Goal: Information Seeking & Learning: Learn about a topic

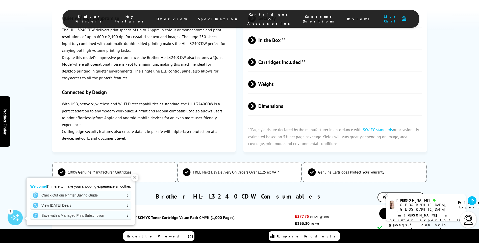
scroll to position [1667, 0]
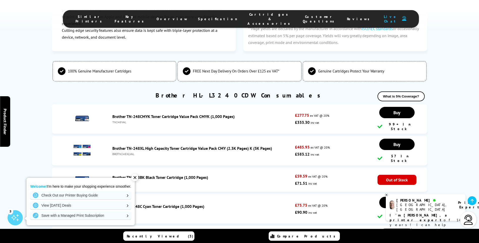
click at [135, 177] on div "✕" at bounding box center [134, 177] width 7 height 7
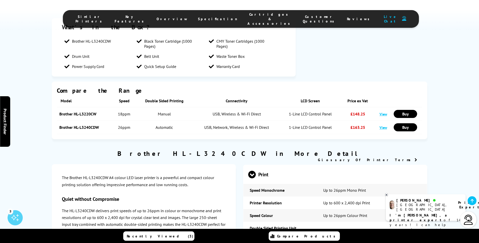
scroll to position [884, 0]
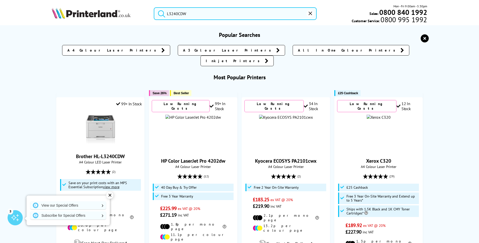
click at [175, 13] on input "L3240CDW" at bounding box center [235, 13] width 163 height 13
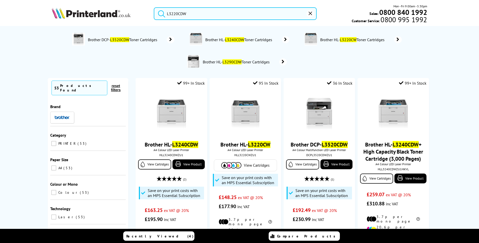
click at [154, 7] on button "submit" at bounding box center [160, 12] width 13 height 11
drag, startPoint x: 179, startPoint y: 14, endPoint x: 215, endPoint y: 17, distance: 36.2
click at [215, 17] on input "L3220CDW" at bounding box center [235, 13] width 163 height 13
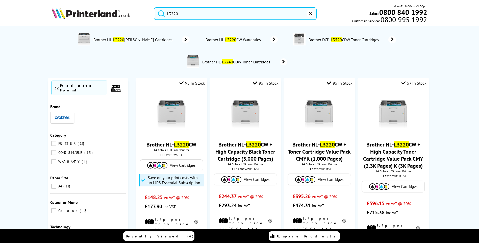
type input "L3220"
click at [154, 7] on button "submit" at bounding box center [160, 12] width 13 height 11
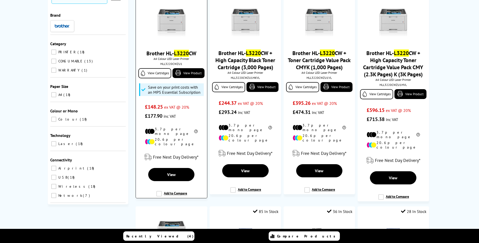
scroll to position [101, 0]
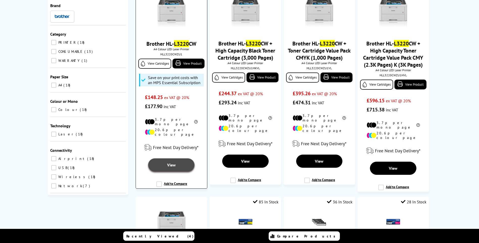
click at [170, 162] on span "View" at bounding box center [171, 164] width 9 height 5
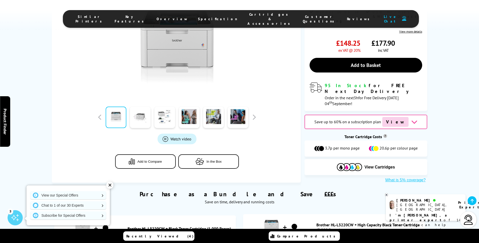
scroll to position [101, 0]
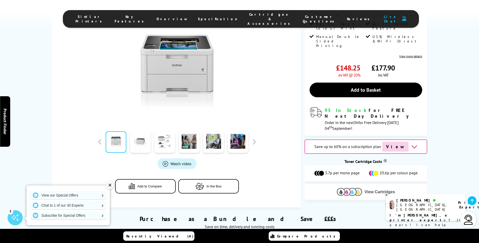
click at [341, 188] on img at bounding box center [349, 192] width 25 height 8
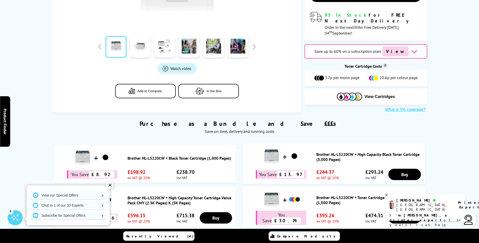
scroll to position [0, 0]
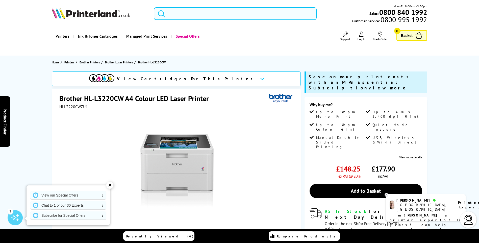
click at [236, 11] on input "search" at bounding box center [235, 13] width 163 height 13
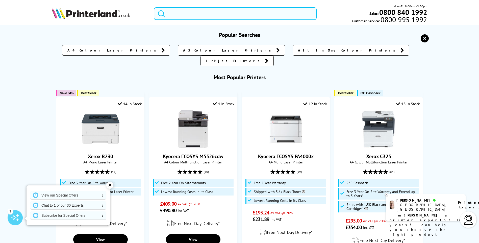
paste input "8XEC320VDNI"
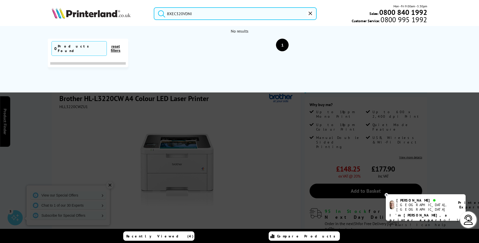
click at [154, 7] on button "submit" at bounding box center [160, 12] width 13 height 11
drag, startPoint x: 203, startPoint y: 11, endPoint x: 127, endPoint y: 10, distance: 76.0
click at [127, 10] on div "8XEC320VDNI Mon - Fri 9:00am - 5:30pm Sales: 0800 840 1992 Customer Service: 08…" at bounding box center [240, 15] width 404 height 22
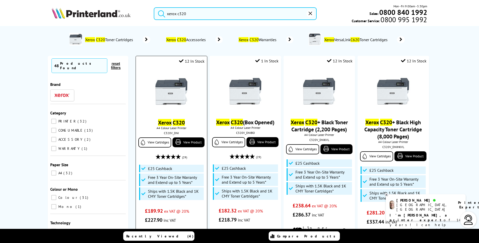
scroll to position [51, 0]
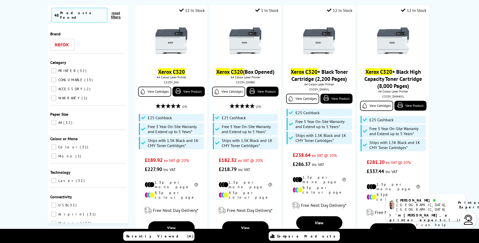
type input "xerox c320"
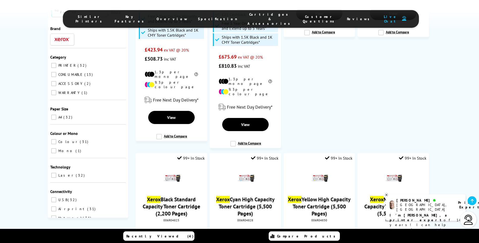
scroll to position [480, 0]
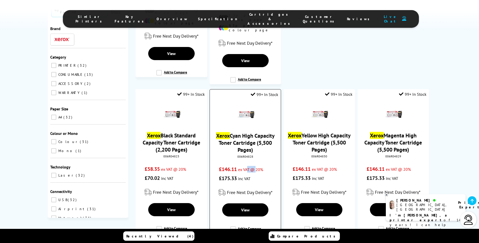
drag, startPoint x: 257, startPoint y: 144, endPoint x: 247, endPoint y: 144, distance: 9.9
click at [247, 144] on div "Xerox Cyan High Capacity Toner Cartridge (5,500 Pages) 006R04828 £146.11 ex VAT…" at bounding box center [245, 142] width 66 height 82
drag, startPoint x: 247, startPoint y: 144, endPoint x: 263, endPoint y: 142, distance: 16.3
click at [263, 155] on div "006R04828" at bounding box center [245, 157] width 63 height 4
drag, startPoint x: 238, startPoint y: 142, endPoint x: 255, endPoint y: 142, distance: 16.9
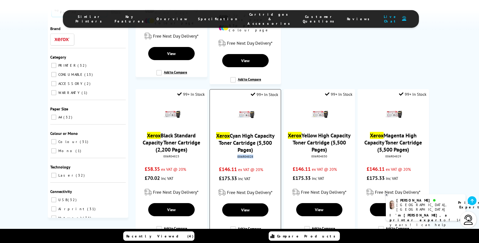
click at [255, 155] on div "006R04828" at bounding box center [245, 157] width 63 height 4
drag, startPoint x: 255, startPoint y: 142, endPoint x: 248, endPoint y: 142, distance: 7.3
copy div "006R04828"
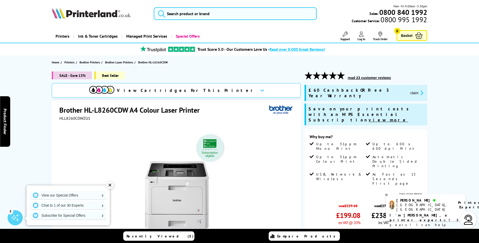
scroll to position [101, 0]
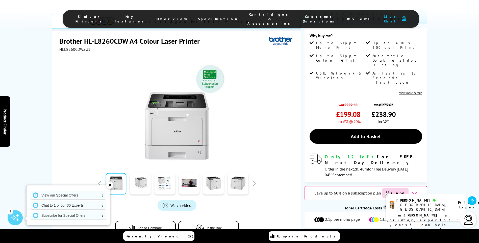
click at [353, 234] on img at bounding box center [349, 238] width 25 height 8
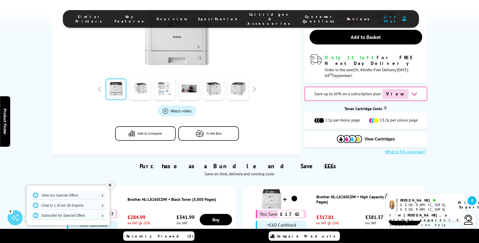
scroll to position [202, 0]
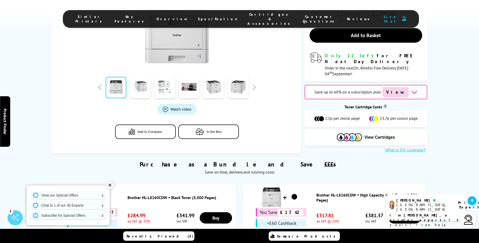
click at [208, 125] on button "In the Box" at bounding box center [208, 132] width 61 height 14
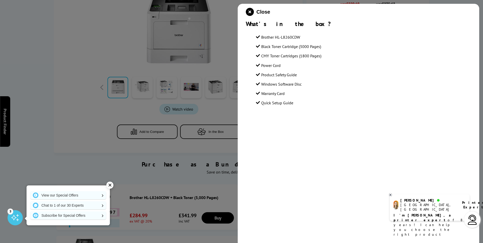
click at [208, 105] on div at bounding box center [241, 121] width 483 height 243
click at [186, 137] on div at bounding box center [241, 121] width 483 height 243
click at [247, 11] on icon "close modal" at bounding box center [250, 12] width 8 height 8
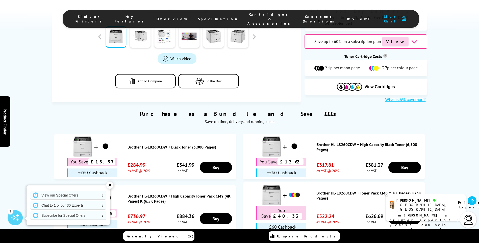
scroll to position [126, 0]
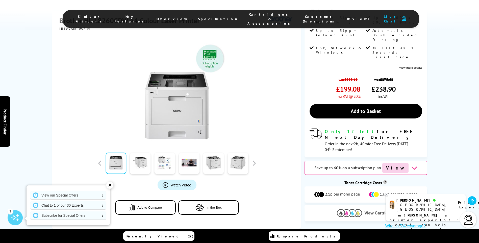
click at [356, 209] on img at bounding box center [349, 213] width 25 height 8
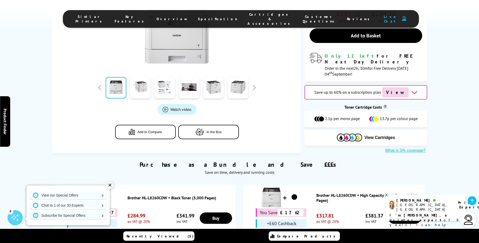
scroll to position [262, 0]
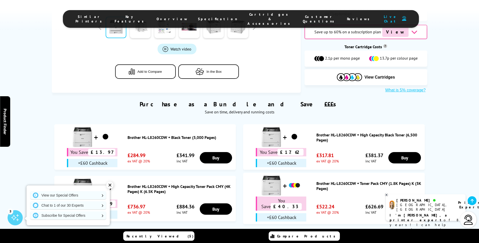
click at [154, 184] on link "Brother HL-L8260CDW + High Capacity Toner Pack CMY (4K Pages) K (6.5K Pages)" at bounding box center [181, 189] width 106 height 10
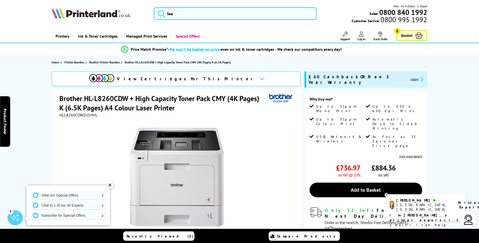
click at [243, 143] on div at bounding box center [176, 174] width 235 height 114
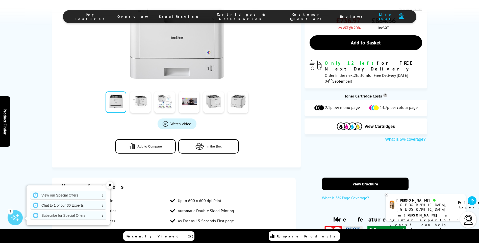
scroll to position [152, 0]
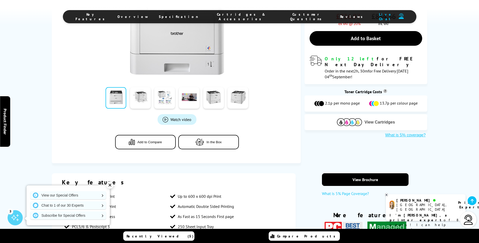
click at [345, 118] on img at bounding box center [349, 122] width 25 height 8
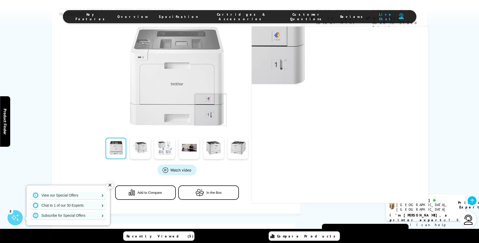
scroll to position [253, 0]
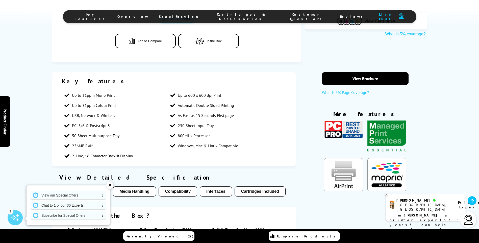
click at [371, 134] on img "KeyFeatureModal340" at bounding box center [386, 136] width 39 height 33
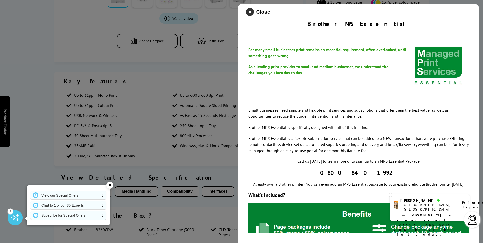
click at [248, 12] on icon "close modal" at bounding box center [250, 12] width 8 height 8
